Goal: Information Seeking & Learning: Learn about a topic

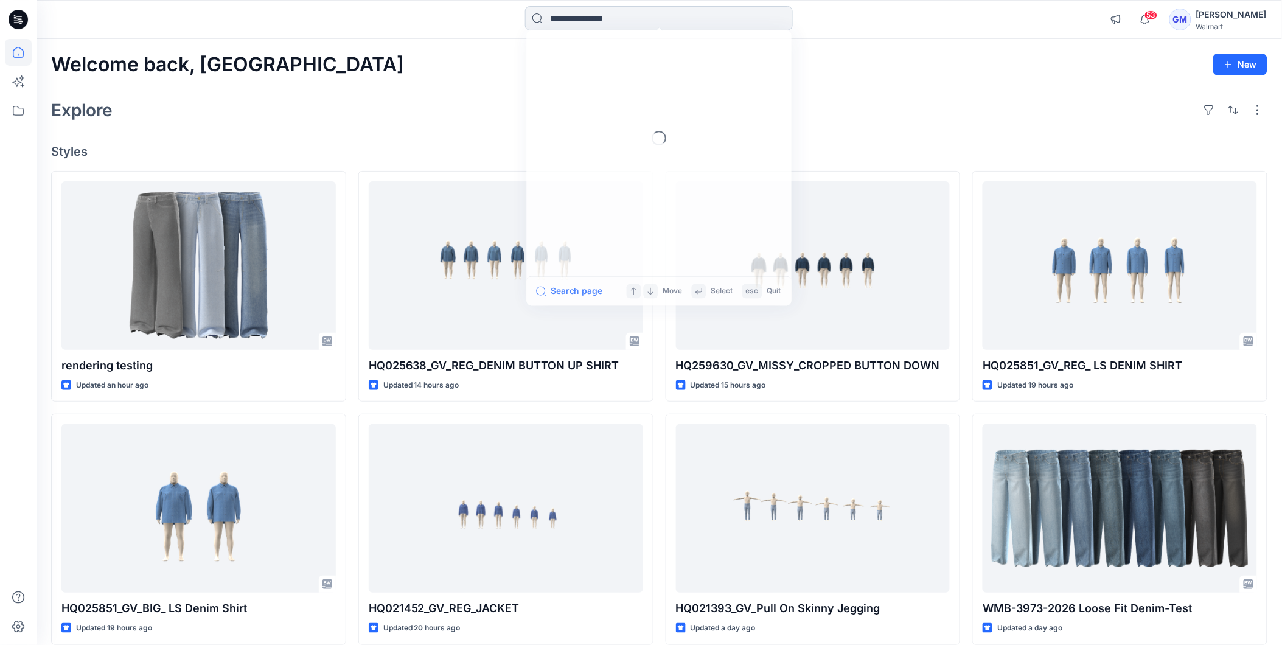
drag, startPoint x: 567, startPoint y: 7, endPoint x: 581, endPoint y: 21, distance: 19.4
click at [567, 10] on input at bounding box center [659, 18] width 268 height 24
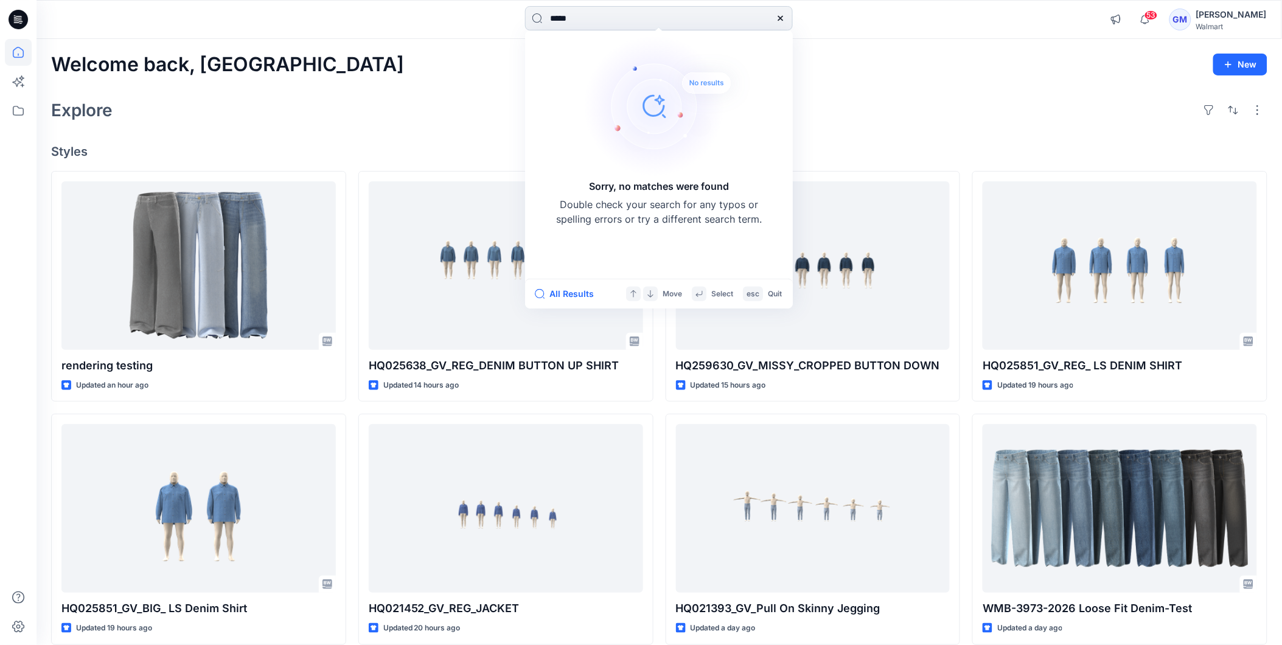
click at [601, 13] on input "*****" at bounding box center [659, 18] width 268 height 24
type input "****"
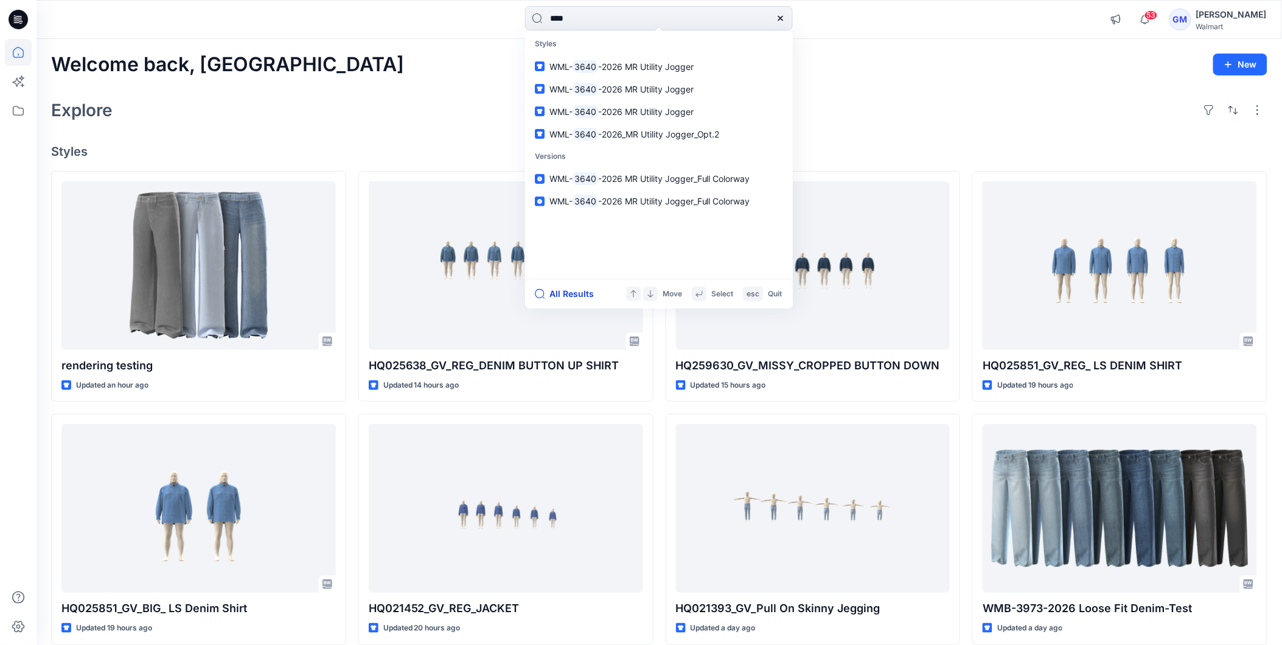
click at [564, 294] on button "All Results" at bounding box center [568, 294] width 67 height 15
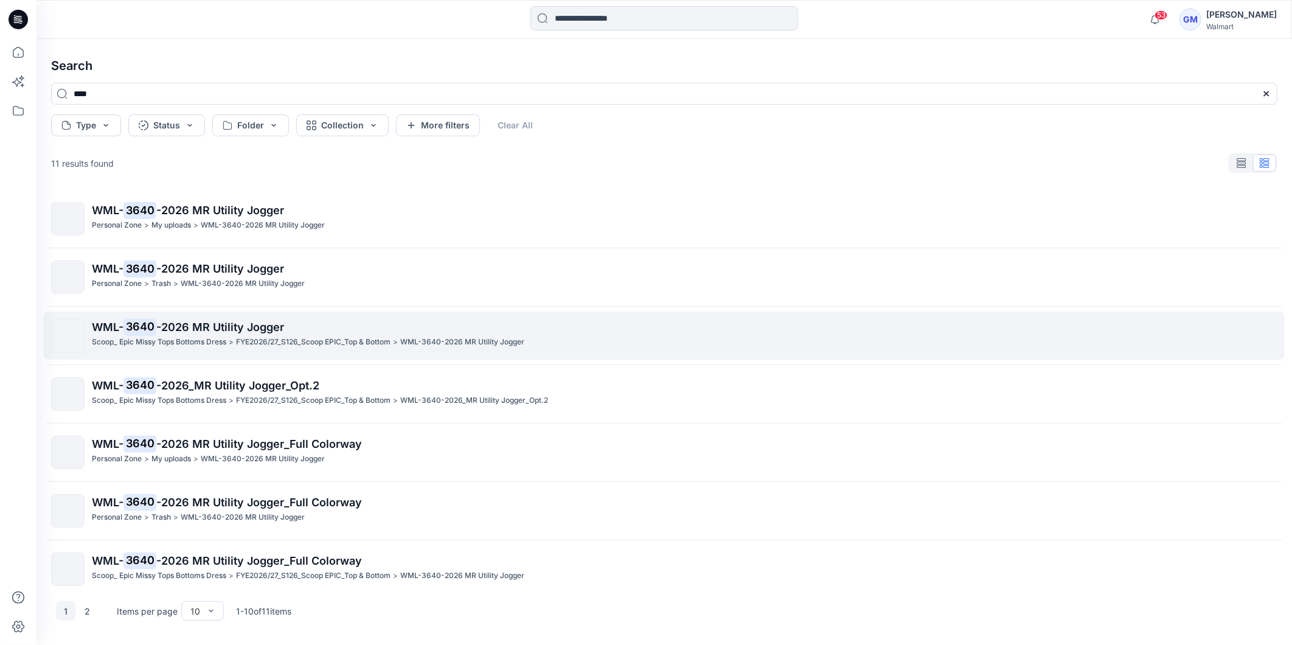
click at [181, 330] on span "-2026 MR Utility Jogger" at bounding box center [220, 327] width 128 height 13
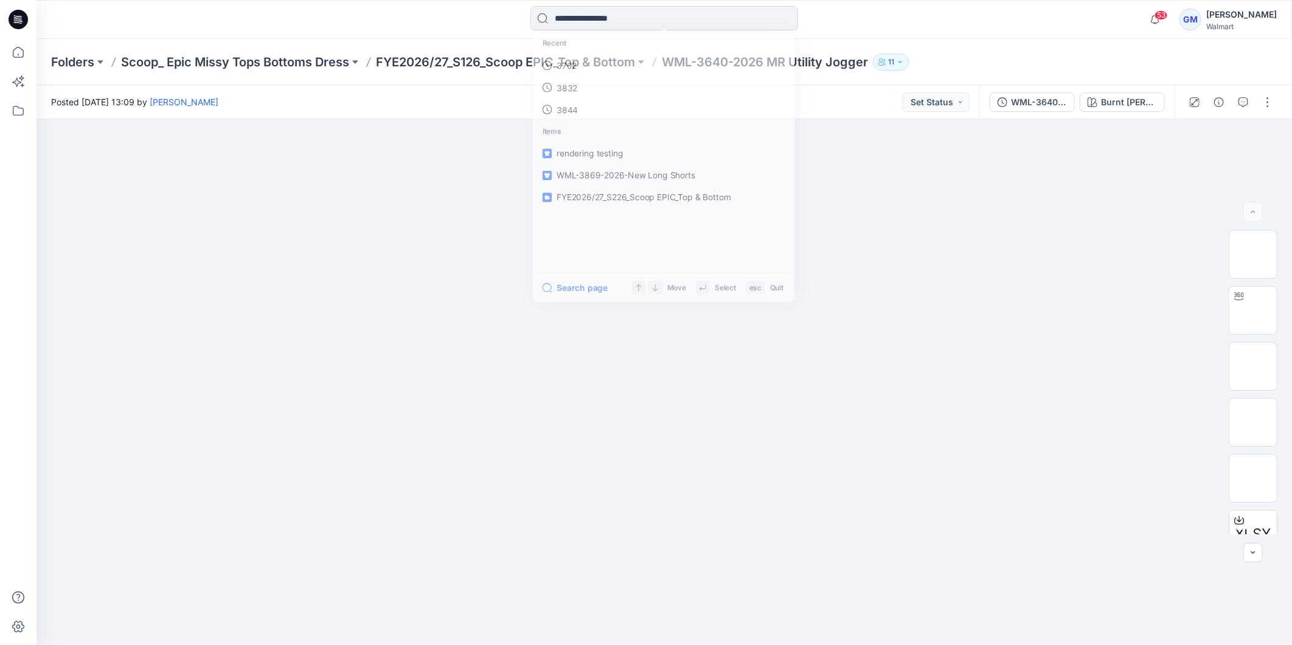
click at [731, 17] on input at bounding box center [665, 18] width 268 height 24
click at [581, 64] on link "3640" at bounding box center [663, 66] width 263 height 23
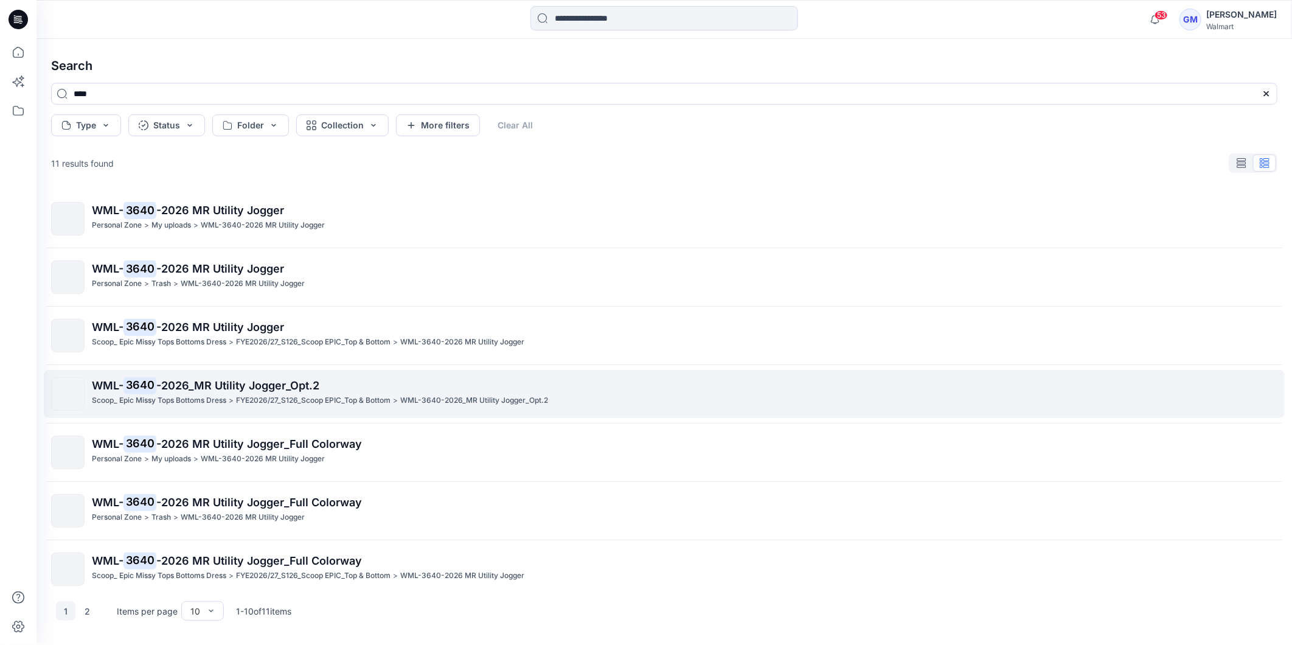
click at [172, 391] on span "-2026_MR Utility Jogger_Opt.2" at bounding box center [237, 385] width 163 height 13
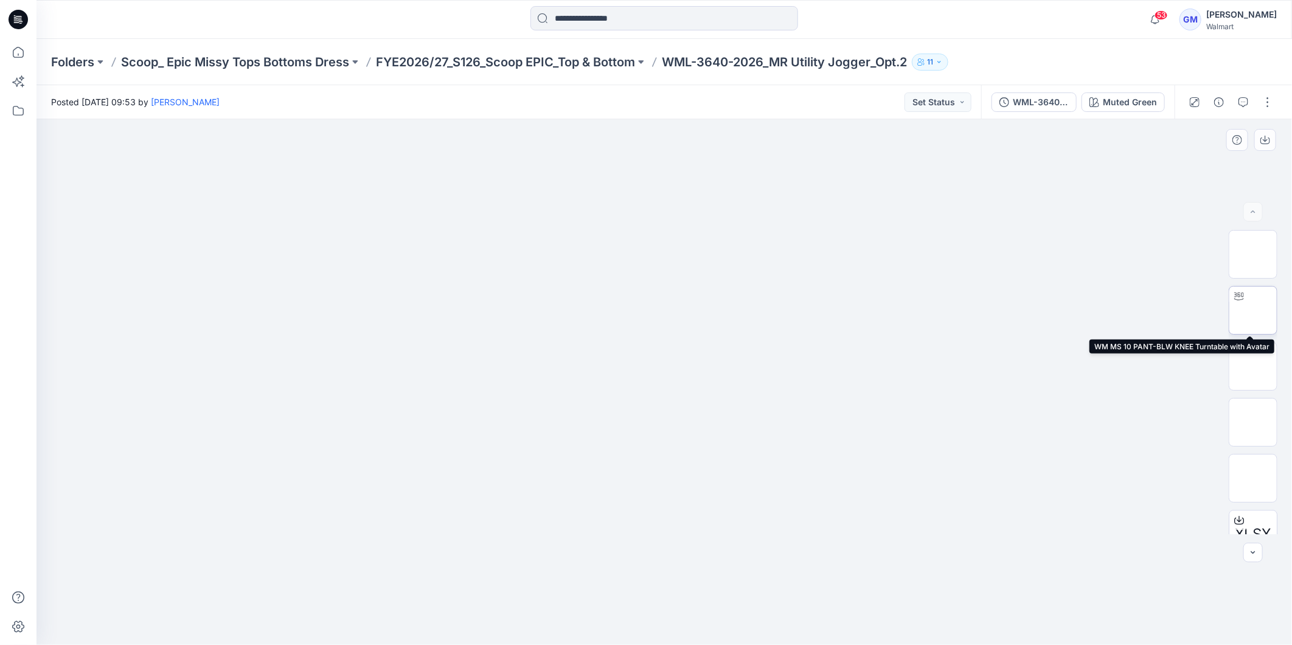
click at [1253, 310] on img at bounding box center [1253, 310] width 0 height 0
drag, startPoint x: 768, startPoint y: 622, endPoint x: 605, endPoint y: 621, distance: 163.7
click at [605, 621] on icon at bounding box center [666, 609] width 368 height 46
